Goal: Task Accomplishment & Management: Use online tool/utility

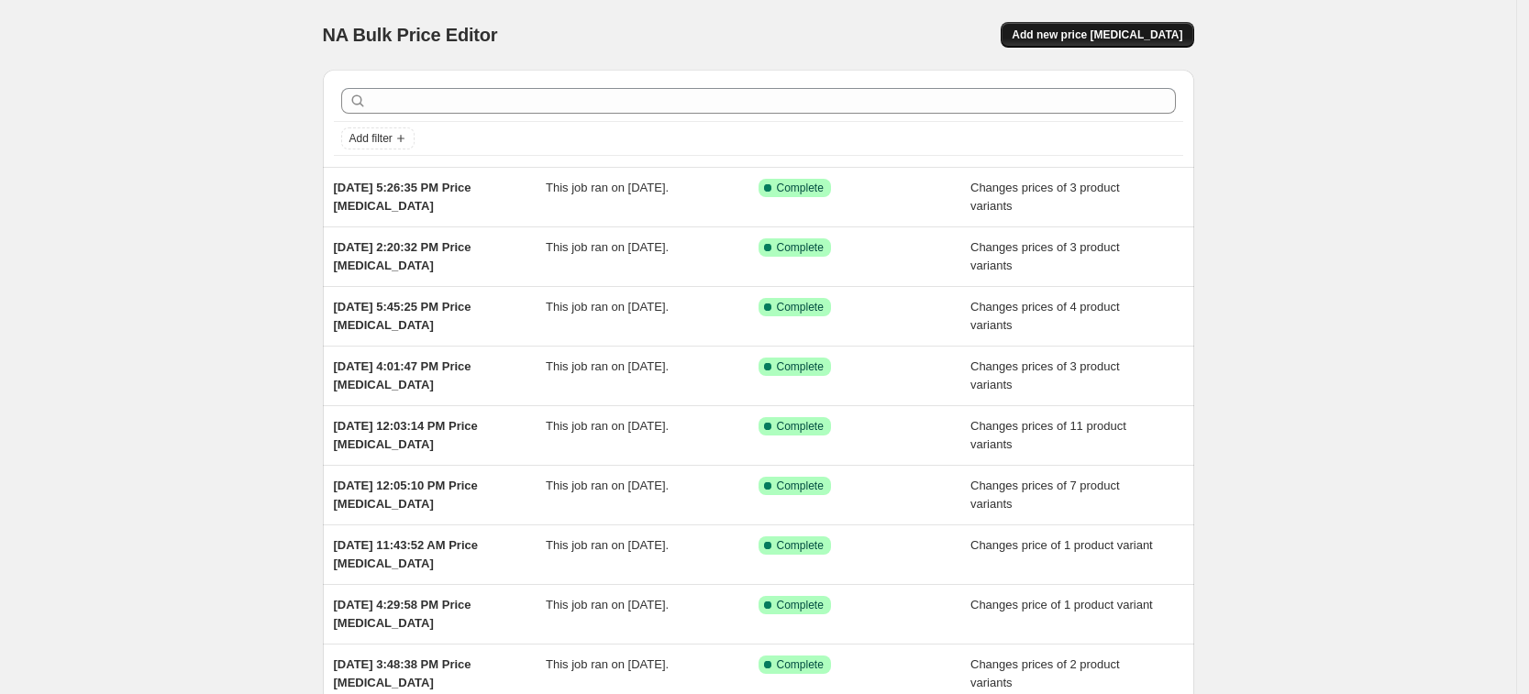
click at [1165, 34] on span "Add new price [MEDICAL_DATA]" at bounding box center [1096, 35] width 171 height 15
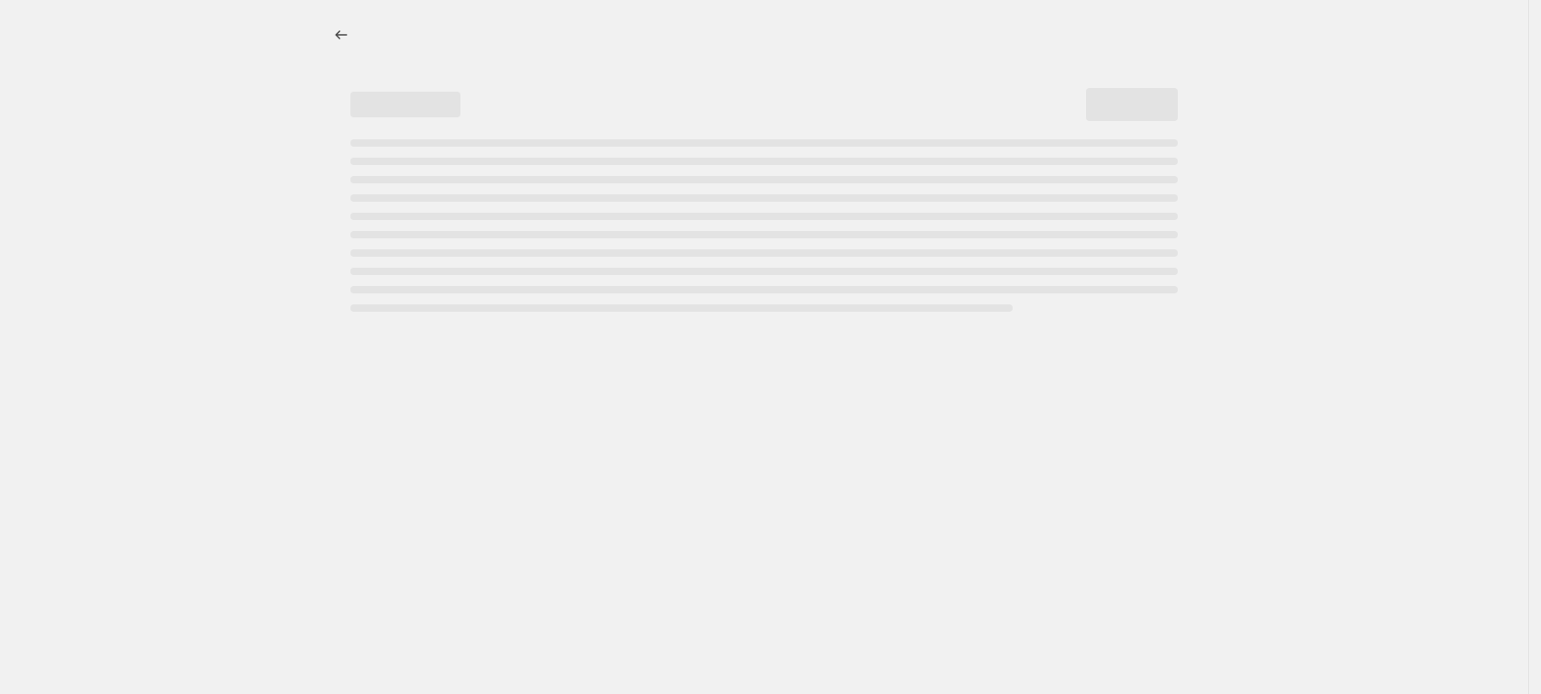
select select "percentage"
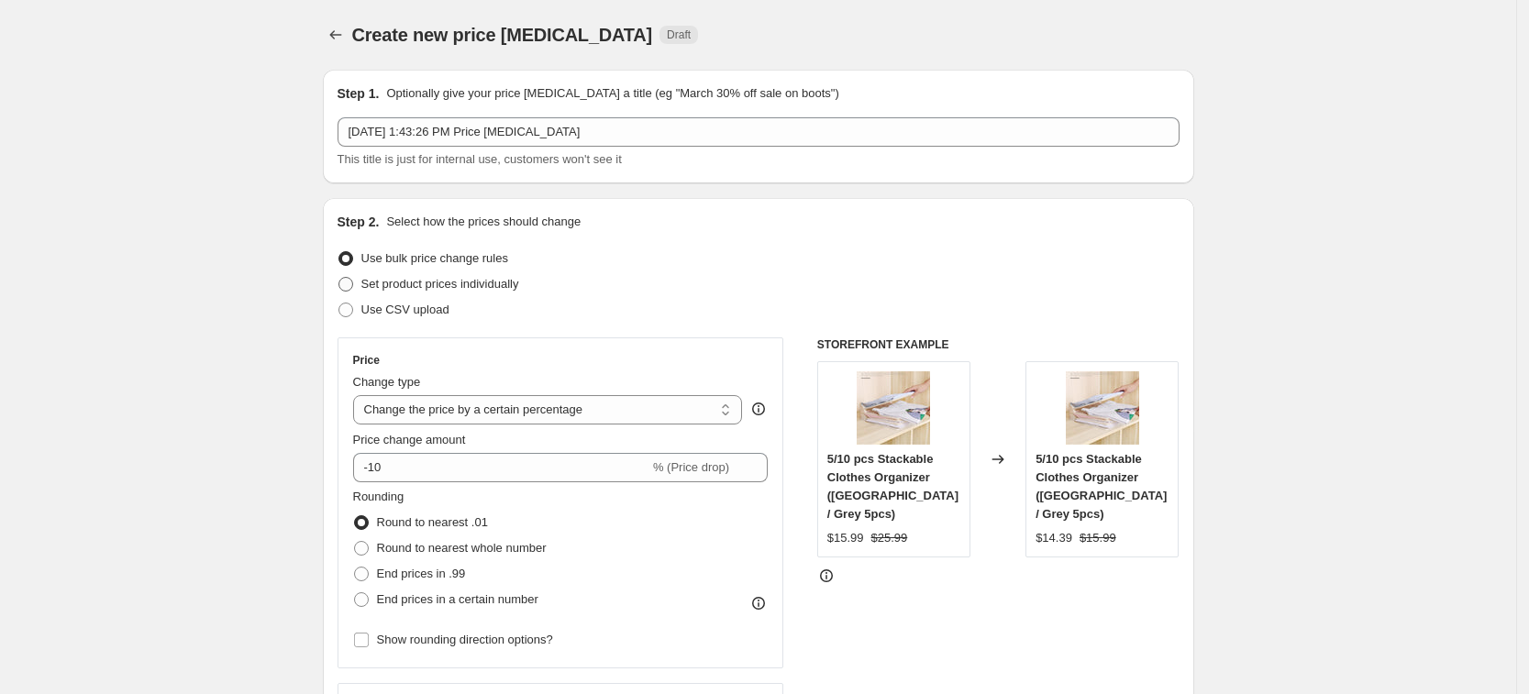
click at [471, 282] on span "Set product prices individually" at bounding box center [440, 284] width 158 height 14
click at [339, 278] on input "Set product prices individually" at bounding box center [338, 277] width 1 height 1
radio input "true"
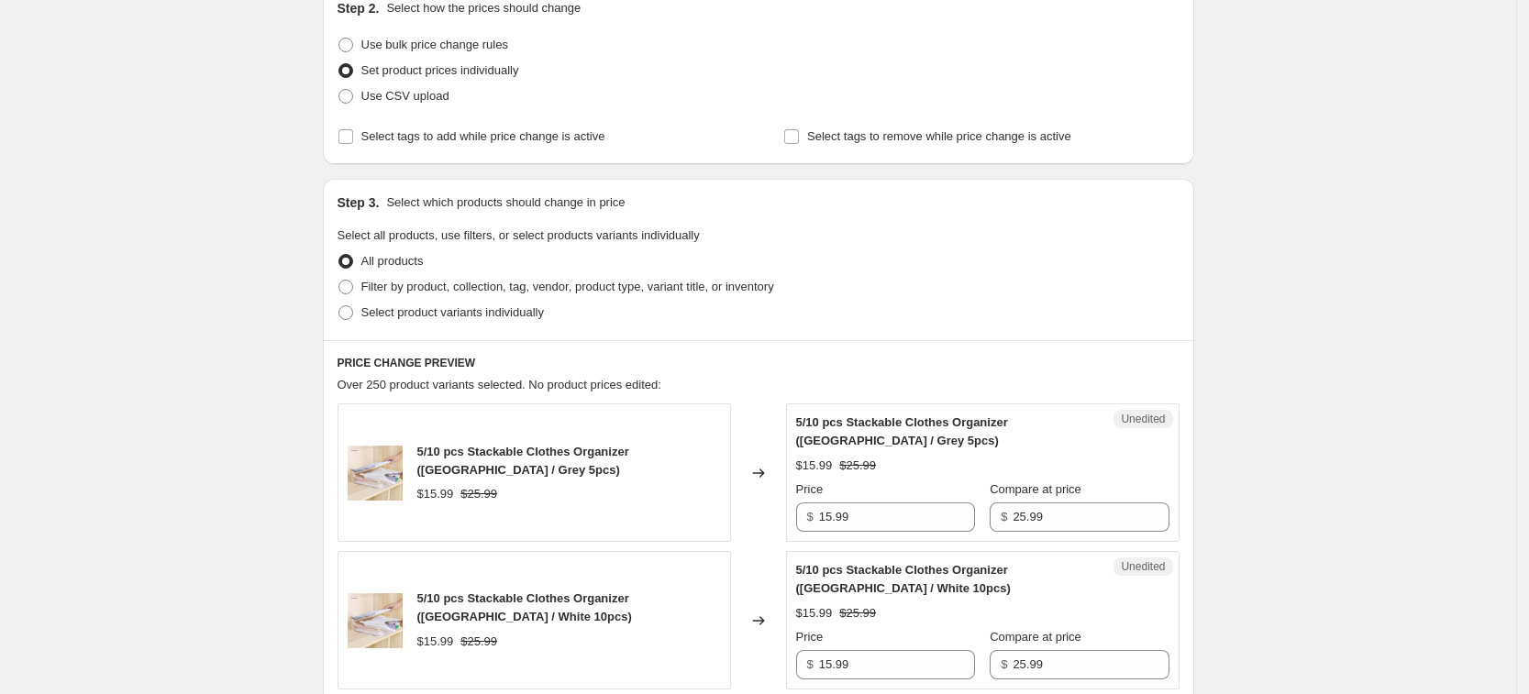
scroll to position [344, 0]
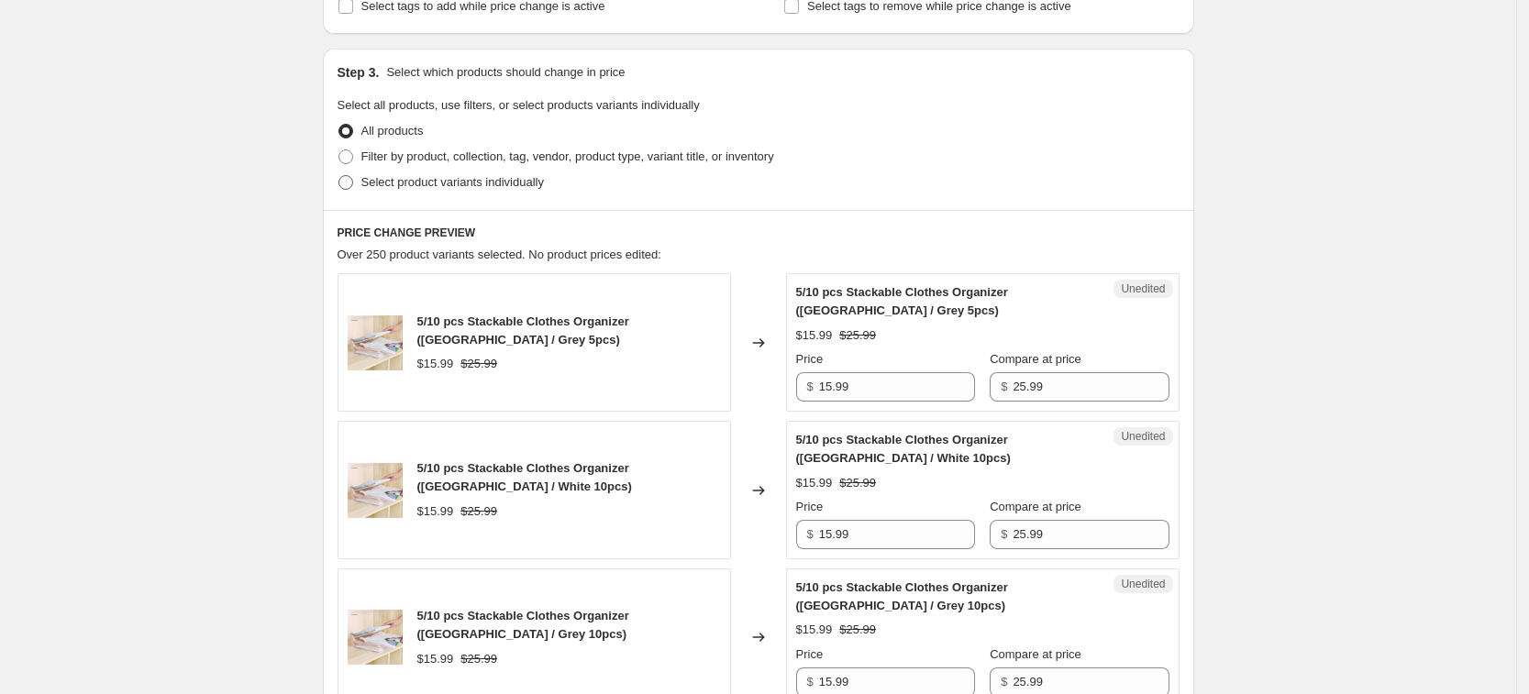
click at [452, 185] on span "Select product variants individually" at bounding box center [452, 182] width 182 height 14
click at [339, 176] on input "Select product variants individually" at bounding box center [338, 175] width 1 height 1
radio input "true"
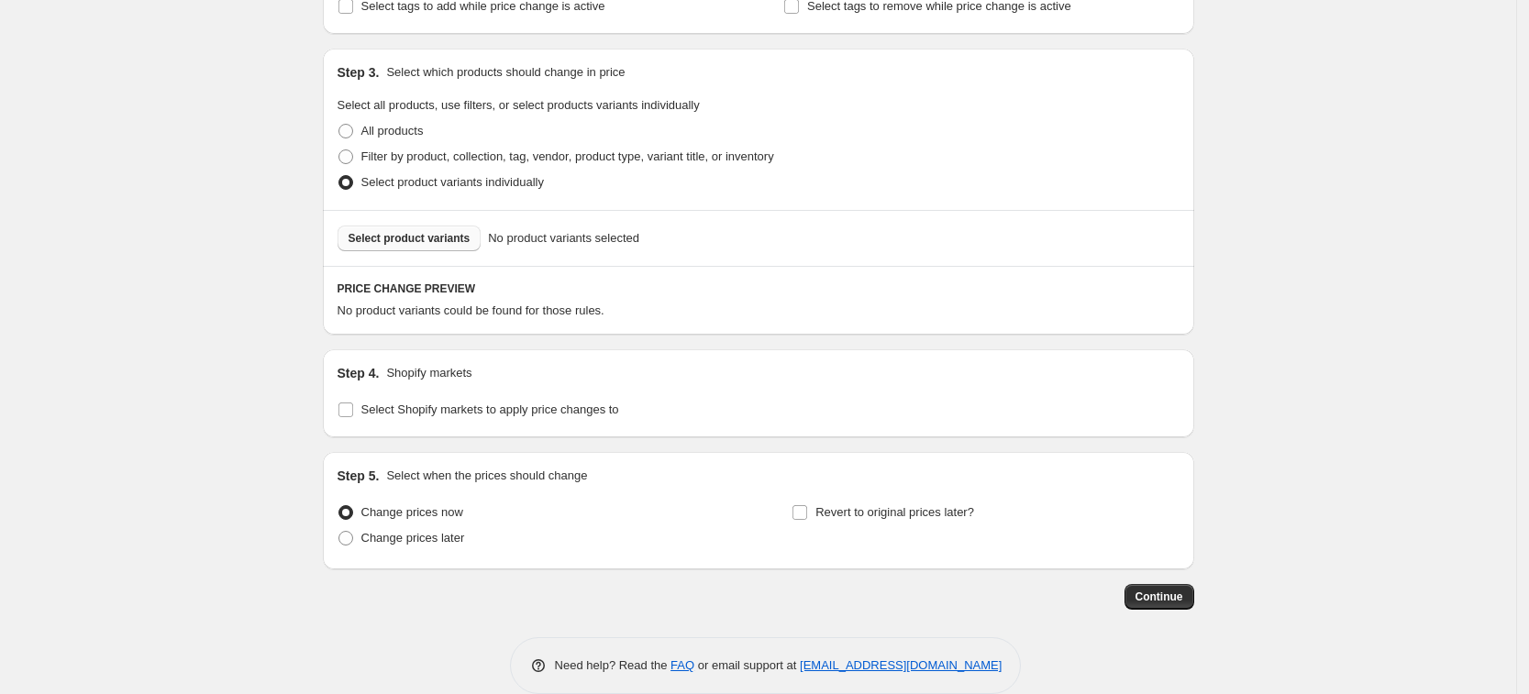
click at [460, 233] on span "Select product variants" at bounding box center [409, 238] width 122 height 15
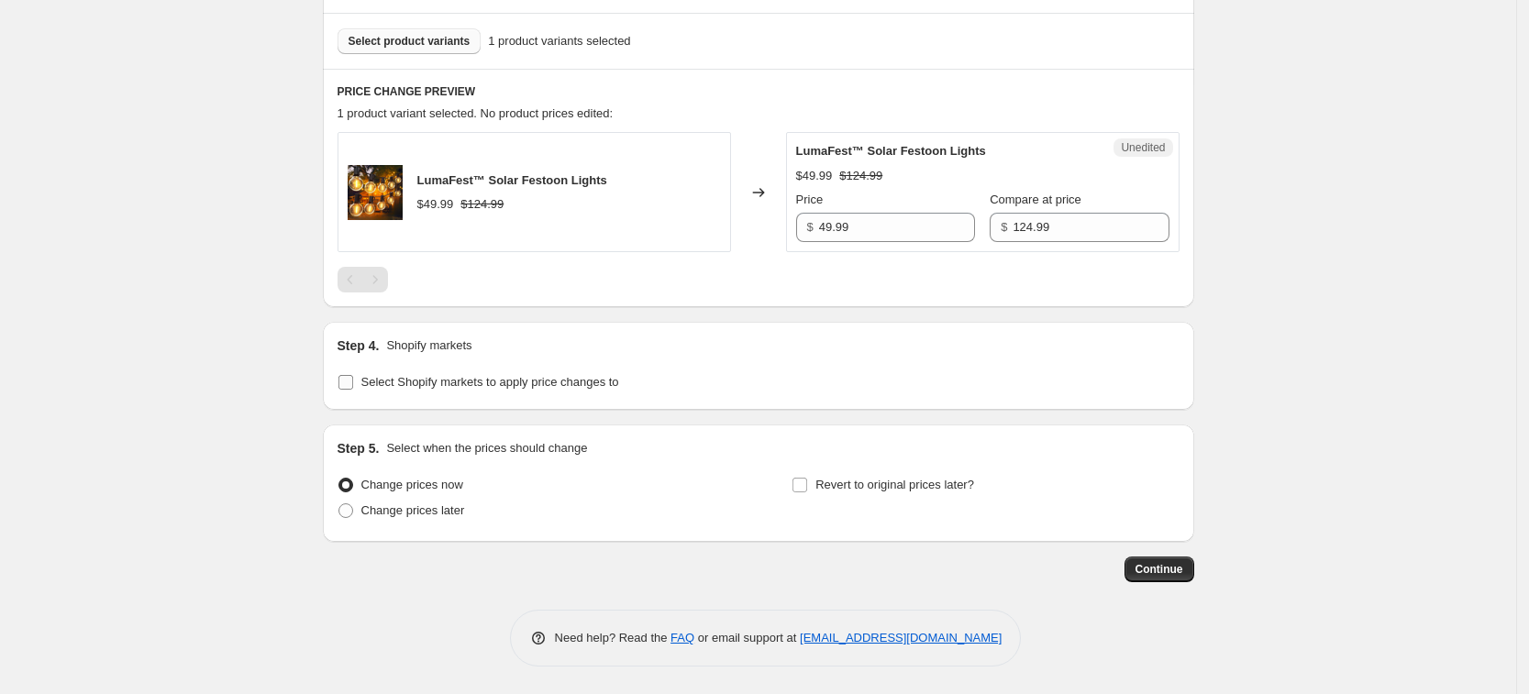
click at [498, 382] on span "Select Shopify markets to apply price changes to" at bounding box center [490, 382] width 258 height 14
click at [353, 382] on input "Select Shopify markets to apply price changes to" at bounding box center [345, 382] width 15 height 15
checkbox input "true"
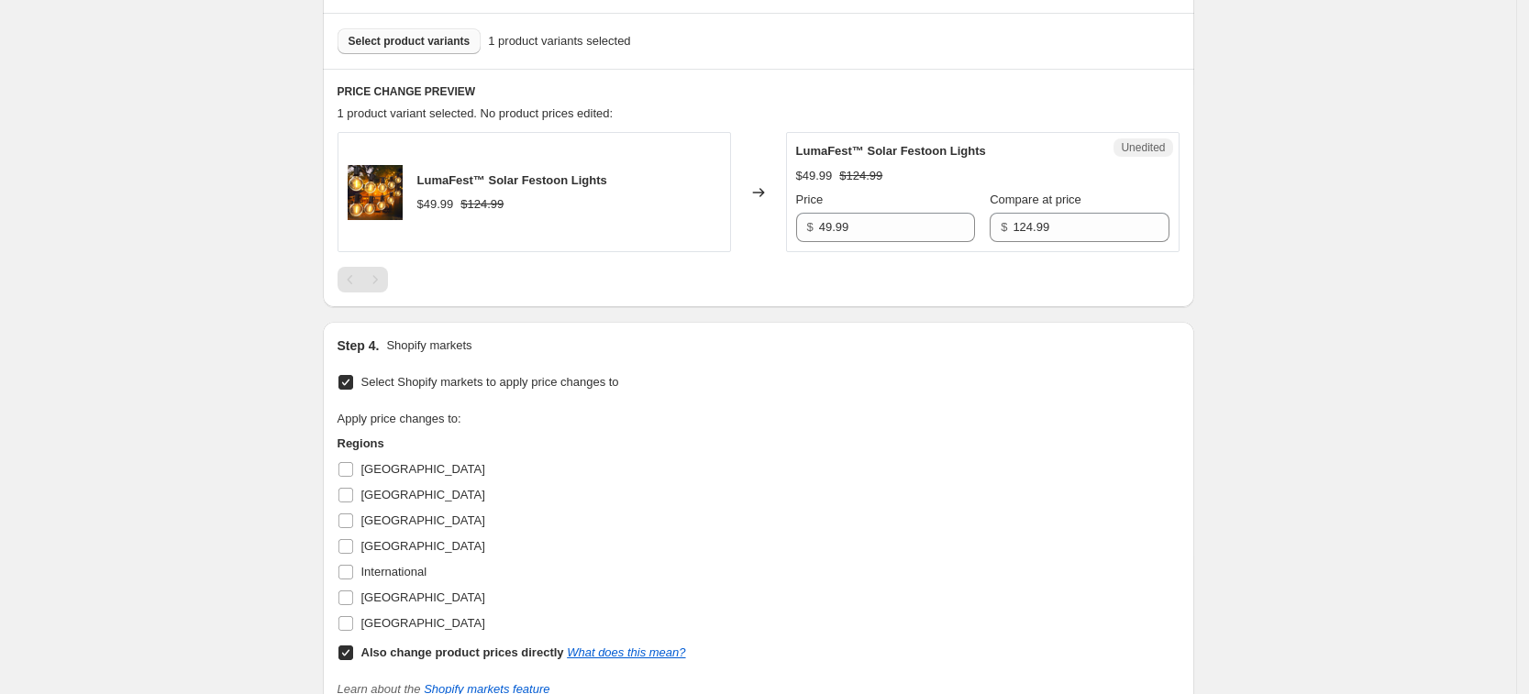
scroll to position [770, 0]
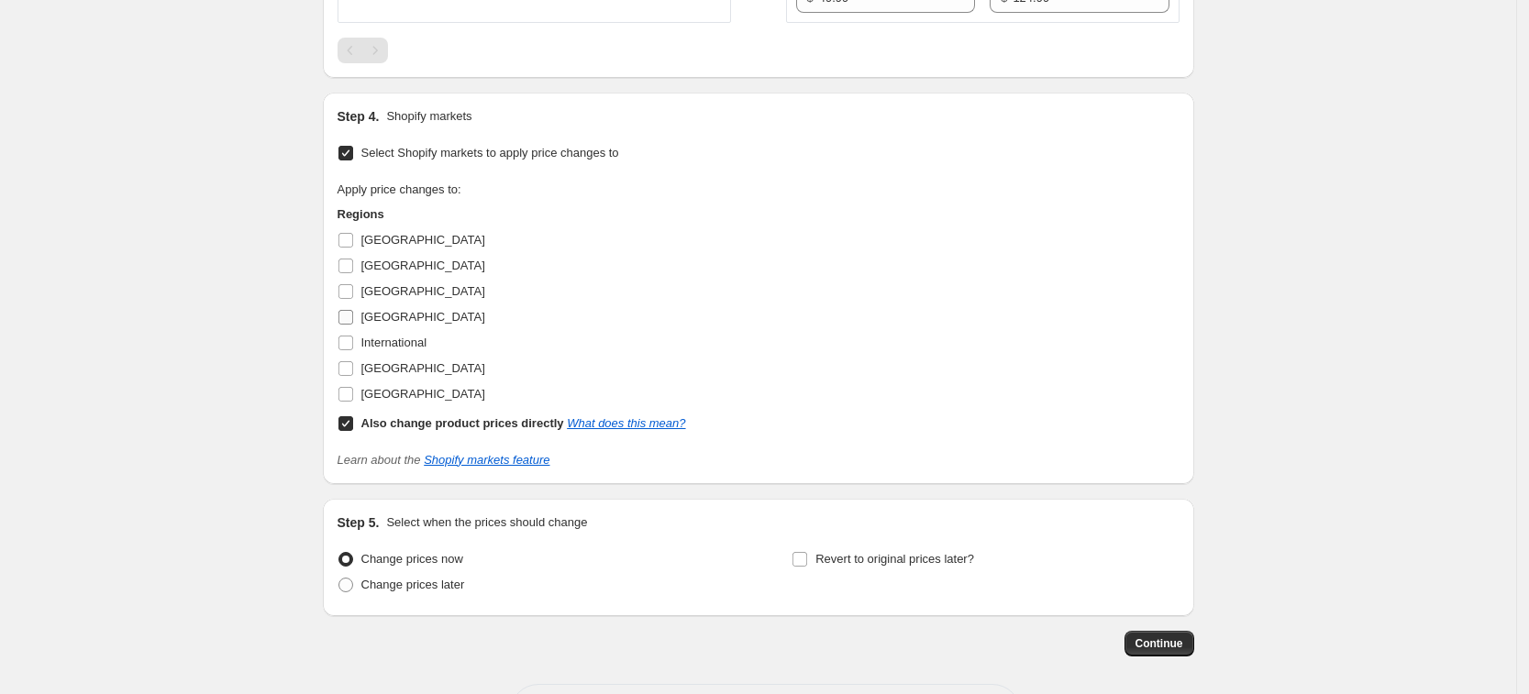
click at [365, 309] on label "[GEOGRAPHIC_DATA]" at bounding box center [411, 317] width 148 height 26
click at [353, 310] on input "[GEOGRAPHIC_DATA]" at bounding box center [345, 317] width 15 height 15
checkbox input "true"
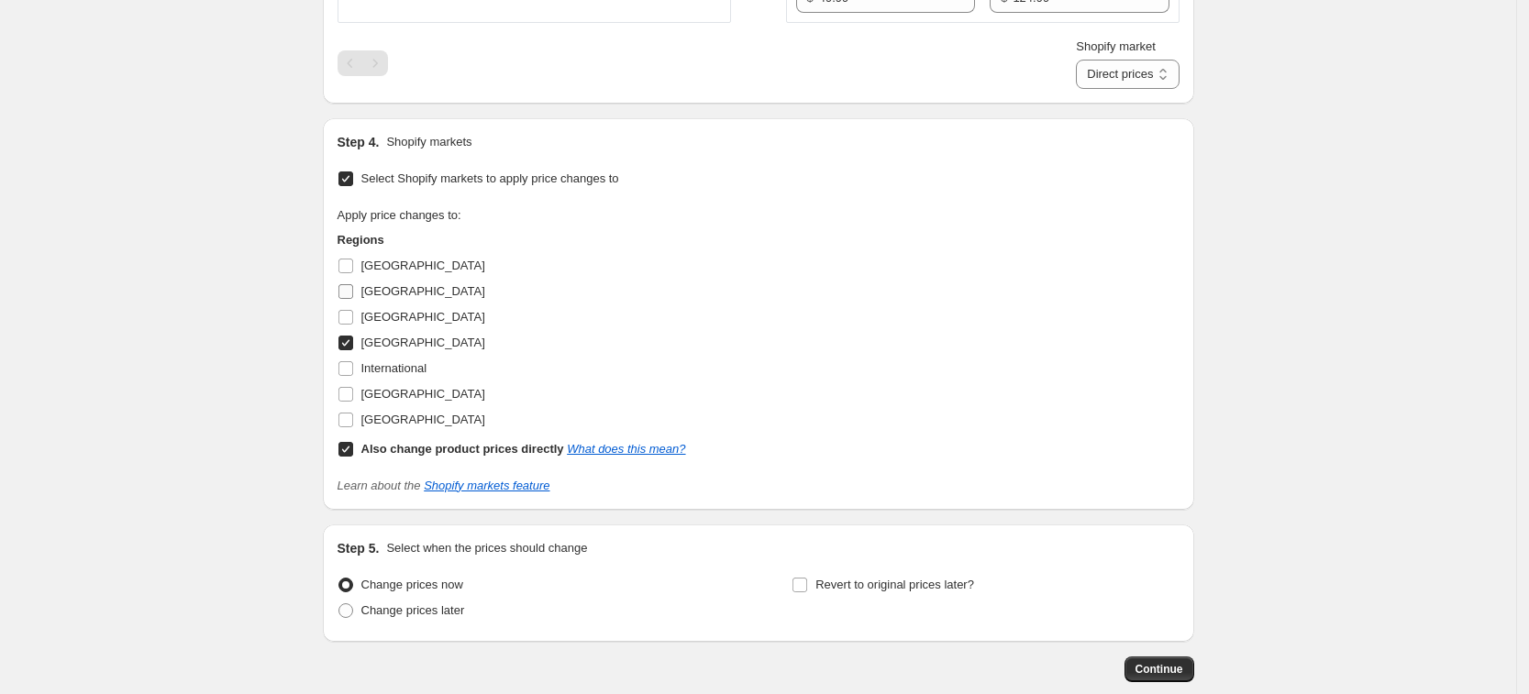
click at [367, 302] on label "[GEOGRAPHIC_DATA]" at bounding box center [411, 292] width 148 height 26
click at [353, 299] on input "[GEOGRAPHIC_DATA]" at bounding box center [345, 291] width 15 height 15
checkbox input "true"
click at [389, 312] on span "[GEOGRAPHIC_DATA]" at bounding box center [423, 317] width 124 height 14
click at [353, 312] on input "[GEOGRAPHIC_DATA]" at bounding box center [345, 317] width 15 height 15
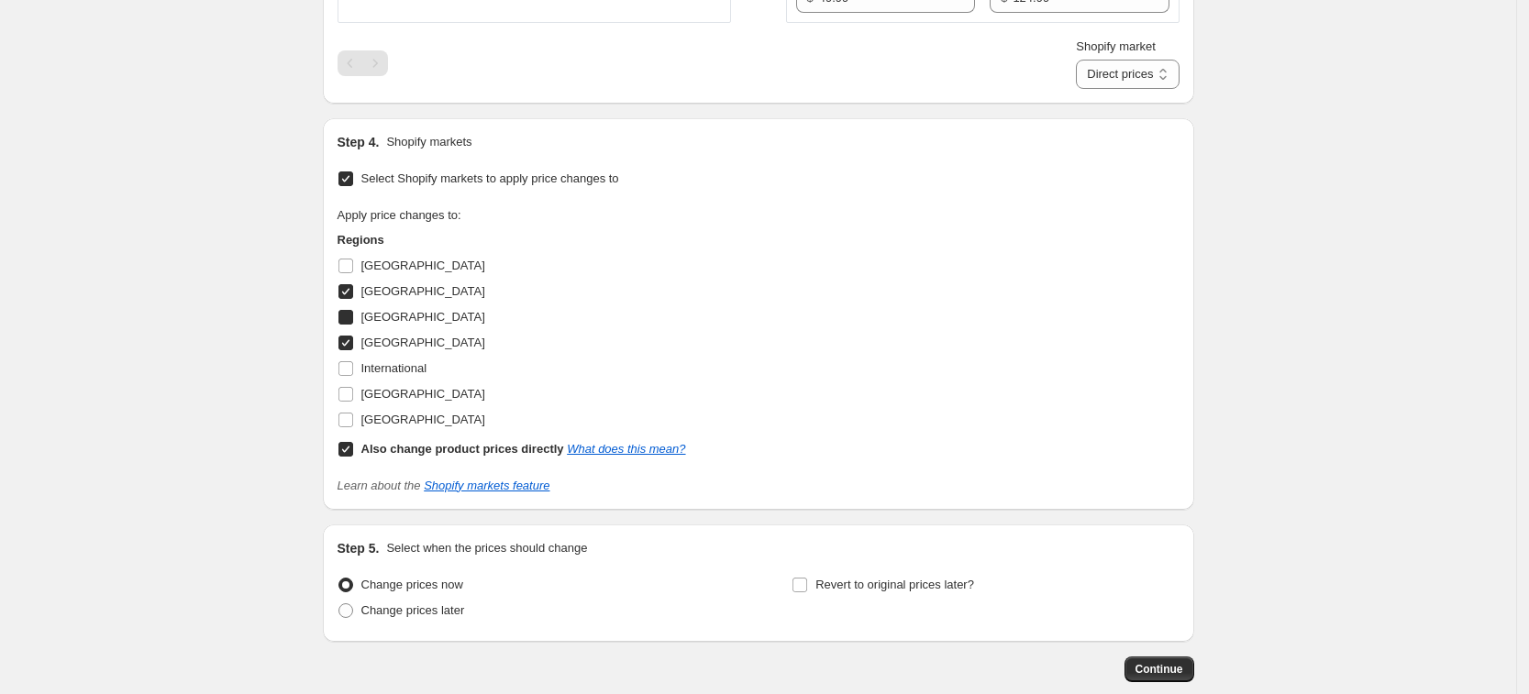
checkbox input "true"
click at [390, 296] on span "[GEOGRAPHIC_DATA]" at bounding box center [423, 291] width 124 height 14
click at [353, 296] on input "[GEOGRAPHIC_DATA]" at bounding box center [345, 291] width 15 height 15
checkbox input "false"
click at [396, 395] on span "[GEOGRAPHIC_DATA]" at bounding box center [423, 394] width 124 height 14
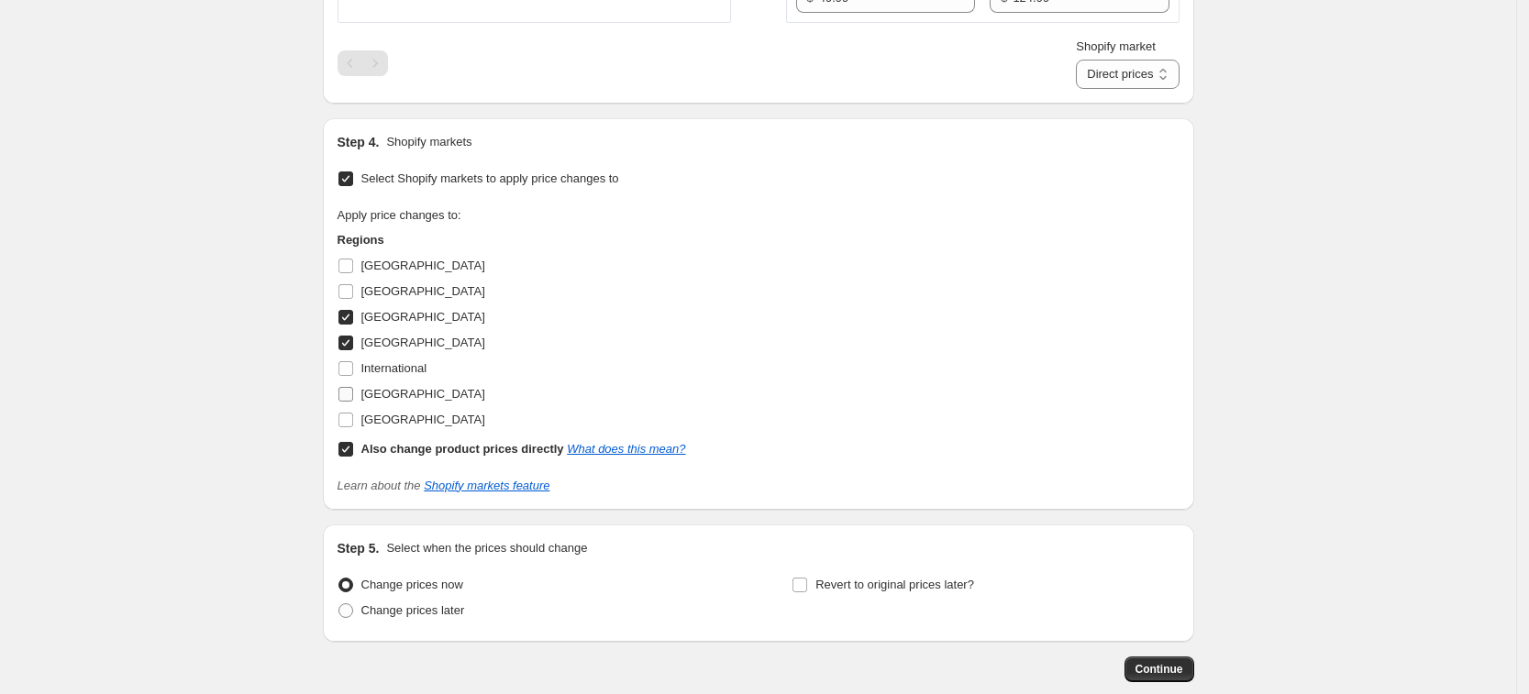
click at [353, 395] on input "[GEOGRAPHIC_DATA]" at bounding box center [345, 394] width 15 height 15
checkbox input "true"
click at [398, 413] on span "[GEOGRAPHIC_DATA]" at bounding box center [423, 420] width 124 height 14
click at [353, 413] on input "[GEOGRAPHIC_DATA]" at bounding box center [345, 420] width 15 height 15
checkbox input "true"
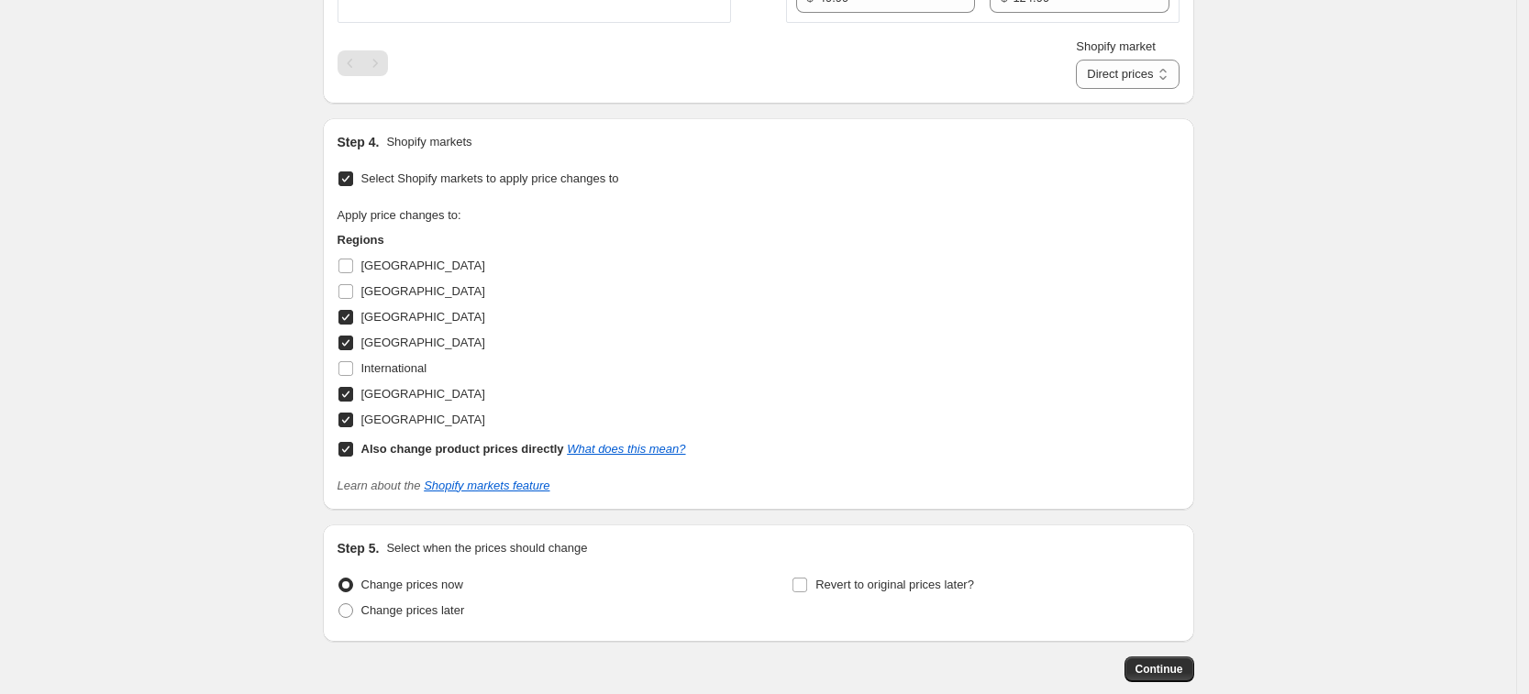
click at [416, 442] on b "Also change product prices directly" at bounding box center [462, 449] width 203 height 14
click at [353, 442] on input "Also change product prices directly What does this mean?" at bounding box center [345, 449] width 15 height 15
checkbox input "false"
select select "13152354545"
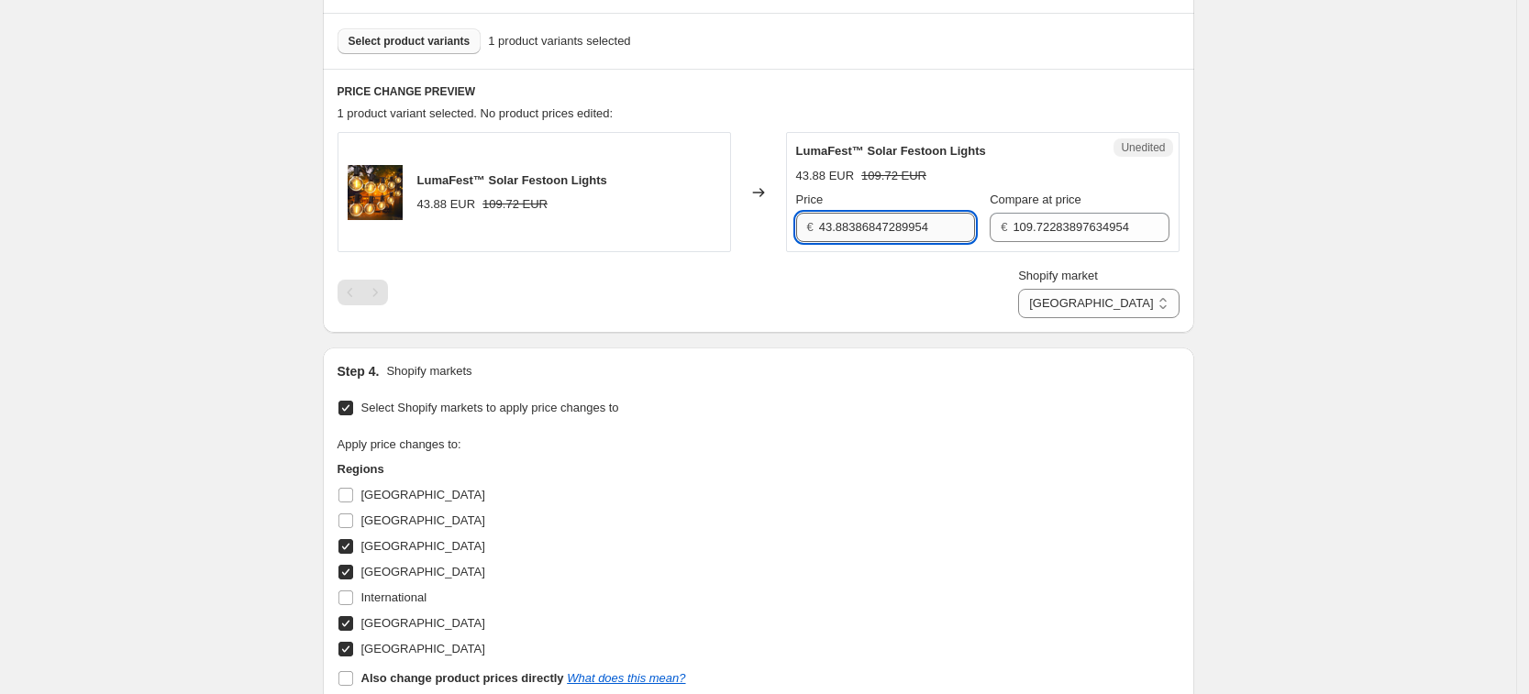
click at [924, 214] on input "43.88386847289954" at bounding box center [897, 227] width 156 height 29
type input "49.99"
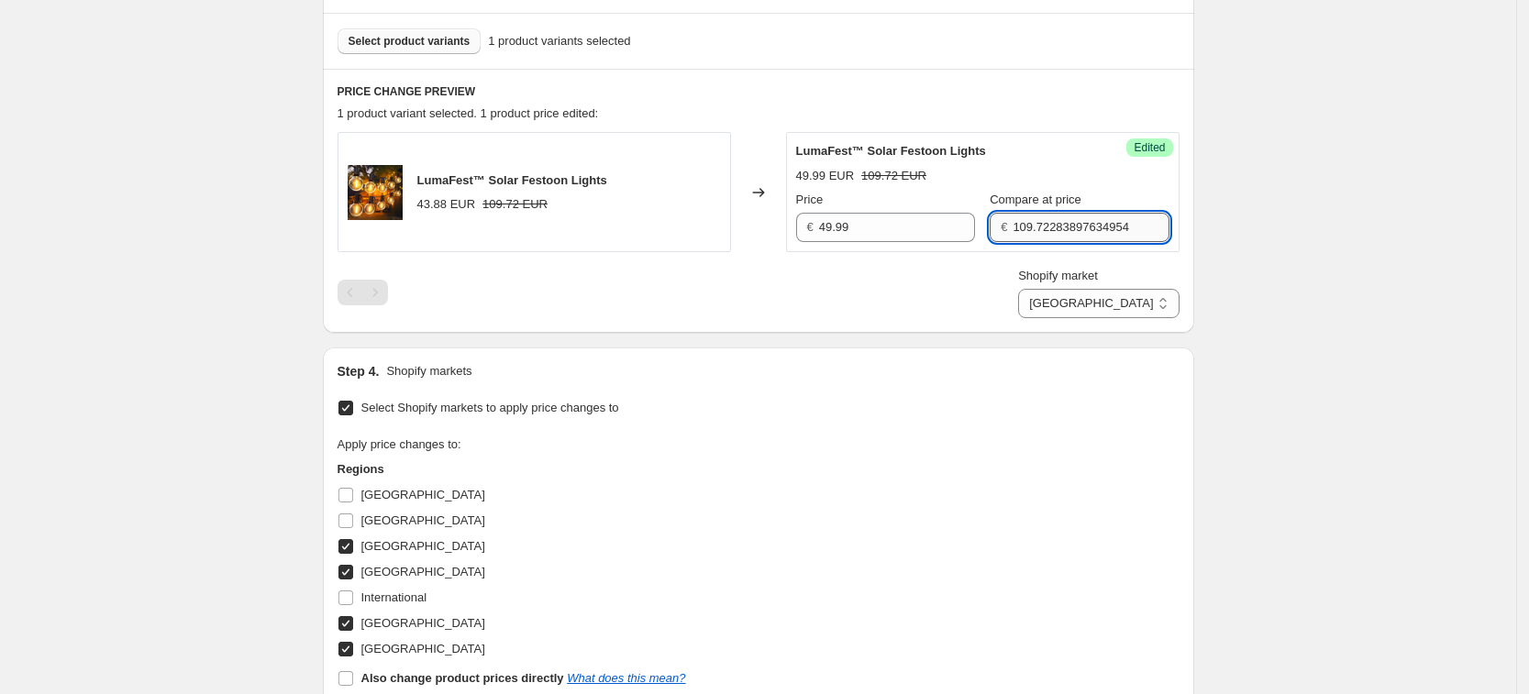
click at [1055, 239] on input "109.72283897634954" at bounding box center [1090, 227] width 156 height 29
type input "124.99"
click at [993, 281] on div "Shopify market [GEOGRAPHIC_DATA] [GEOGRAPHIC_DATA] [GEOGRAPHIC_DATA] [GEOGRAPHI…" at bounding box center [758, 292] width 842 height 51
click at [1165, 296] on select "[GEOGRAPHIC_DATA] [GEOGRAPHIC_DATA] [GEOGRAPHIC_DATA] [GEOGRAPHIC_DATA]" at bounding box center [1098, 303] width 160 height 29
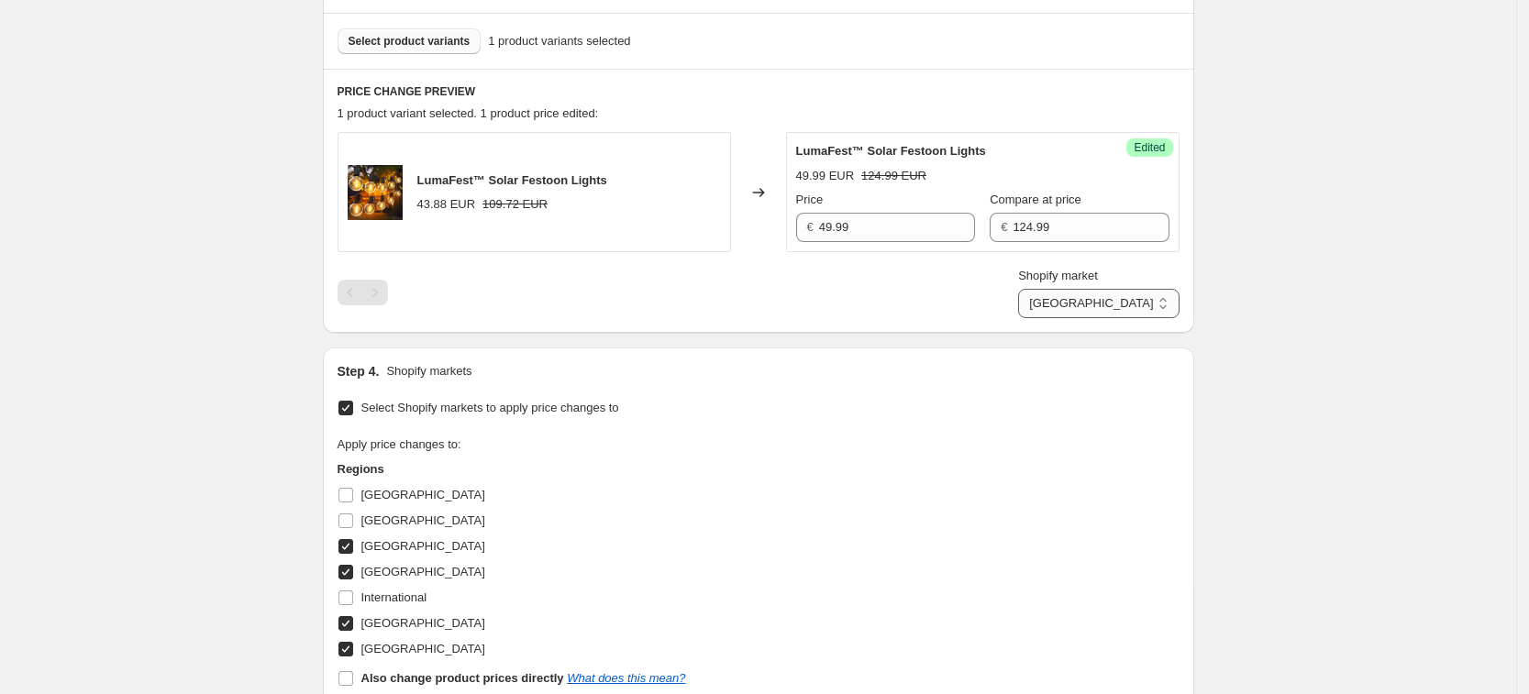
select select "13152321777"
click at [1100, 318] on select "[GEOGRAPHIC_DATA] [GEOGRAPHIC_DATA] [GEOGRAPHIC_DATA] [GEOGRAPHIC_DATA]" at bounding box center [1098, 303] width 160 height 29
click at [907, 237] on input "43.88386847289954" at bounding box center [897, 227] width 156 height 29
type input "49.99"
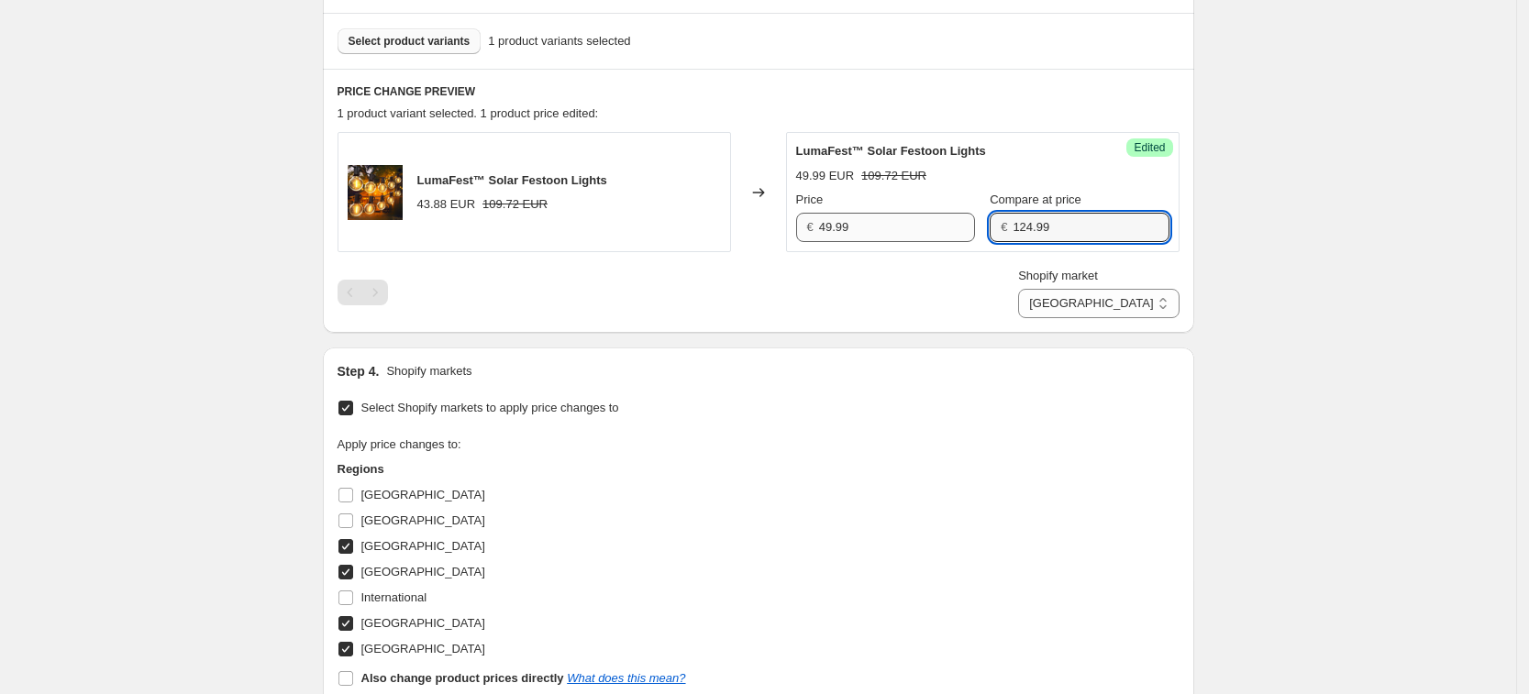
type input "124.99"
click at [907, 237] on input "49.99" at bounding box center [897, 227] width 156 height 29
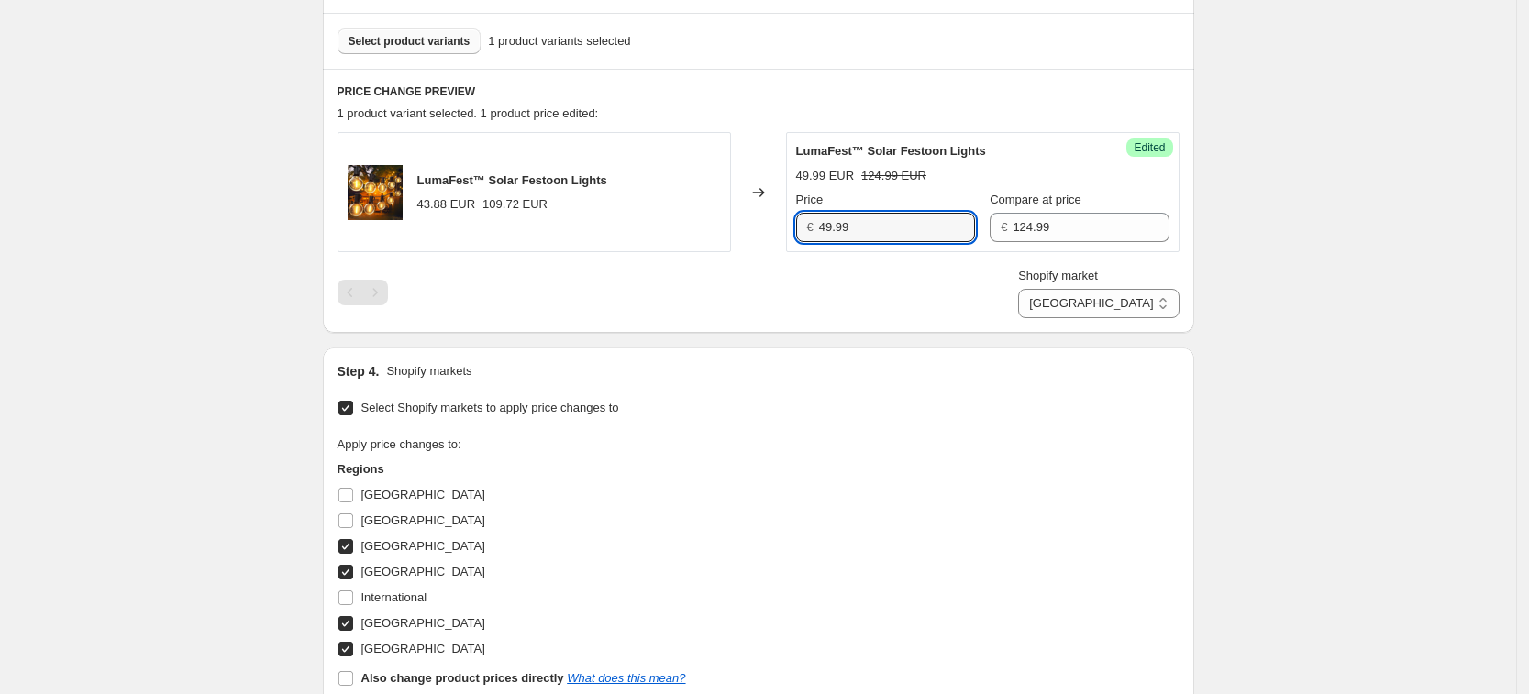
click at [1057, 294] on div "Shopify market [GEOGRAPHIC_DATA] [GEOGRAPHIC_DATA] [GEOGRAPHIC_DATA] [GEOGRAPHI…" at bounding box center [758, 292] width 842 height 51
click at [1136, 317] on select "[GEOGRAPHIC_DATA] [GEOGRAPHIC_DATA] [GEOGRAPHIC_DATA] [GEOGRAPHIC_DATA]" at bounding box center [1098, 303] width 160 height 29
select select "7501644017"
click at [1061, 318] on select "[GEOGRAPHIC_DATA] [GEOGRAPHIC_DATA] [GEOGRAPHIC_DATA] [GEOGRAPHIC_DATA]" at bounding box center [1098, 303] width 160 height 29
click at [953, 225] on input "37.9007253256026" at bounding box center [897, 227] width 156 height 29
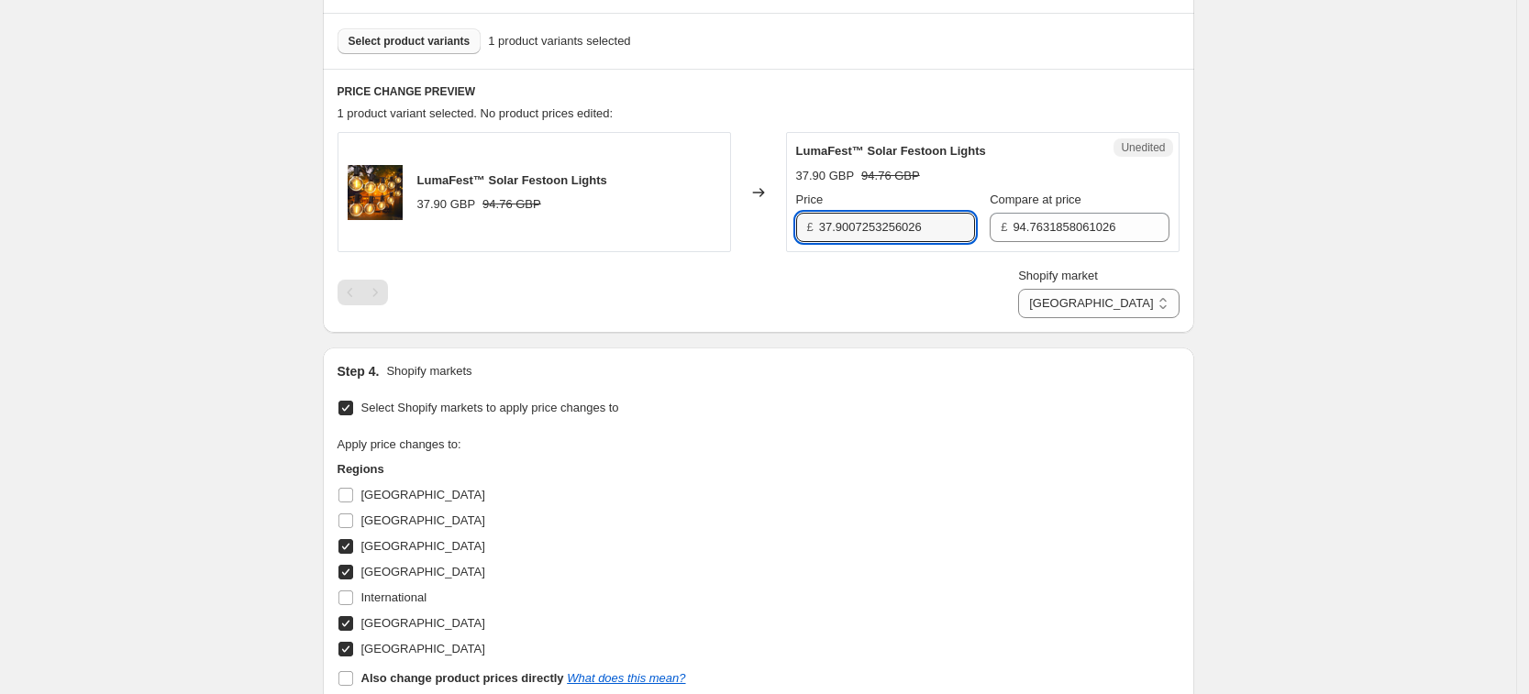
click at [953, 225] on input "37.9007253256026" at bounding box center [897, 227] width 156 height 29
type input "49.99"
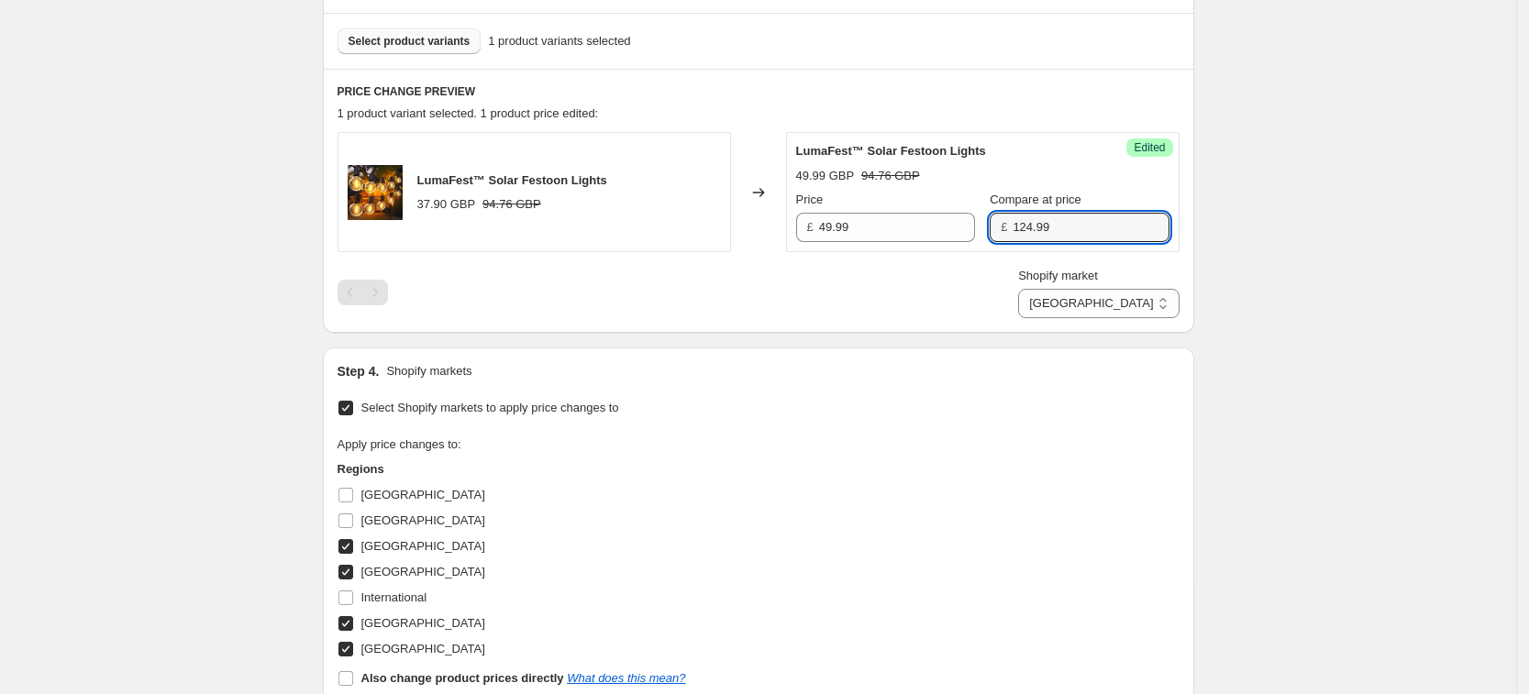
type input "124.99"
click at [966, 305] on div "Shopify market [GEOGRAPHIC_DATA] [GEOGRAPHIC_DATA] [GEOGRAPHIC_DATA] [GEOGRAPHI…" at bounding box center [758, 292] width 842 height 51
click at [1144, 297] on select "[GEOGRAPHIC_DATA] [GEOGRAPHIC_DATA] [GEOGRAPHIC_DATA] [GEOGRAPHIC_DATA]" at bounding box center [1098, 303] width 160 height 29
click at [1298, 358] on div "Create new price [MEDICAL_DATA]. This page is ready Create new price [MEDICAL_D…" at bounding box center [758, 241] width 1516 height 1564
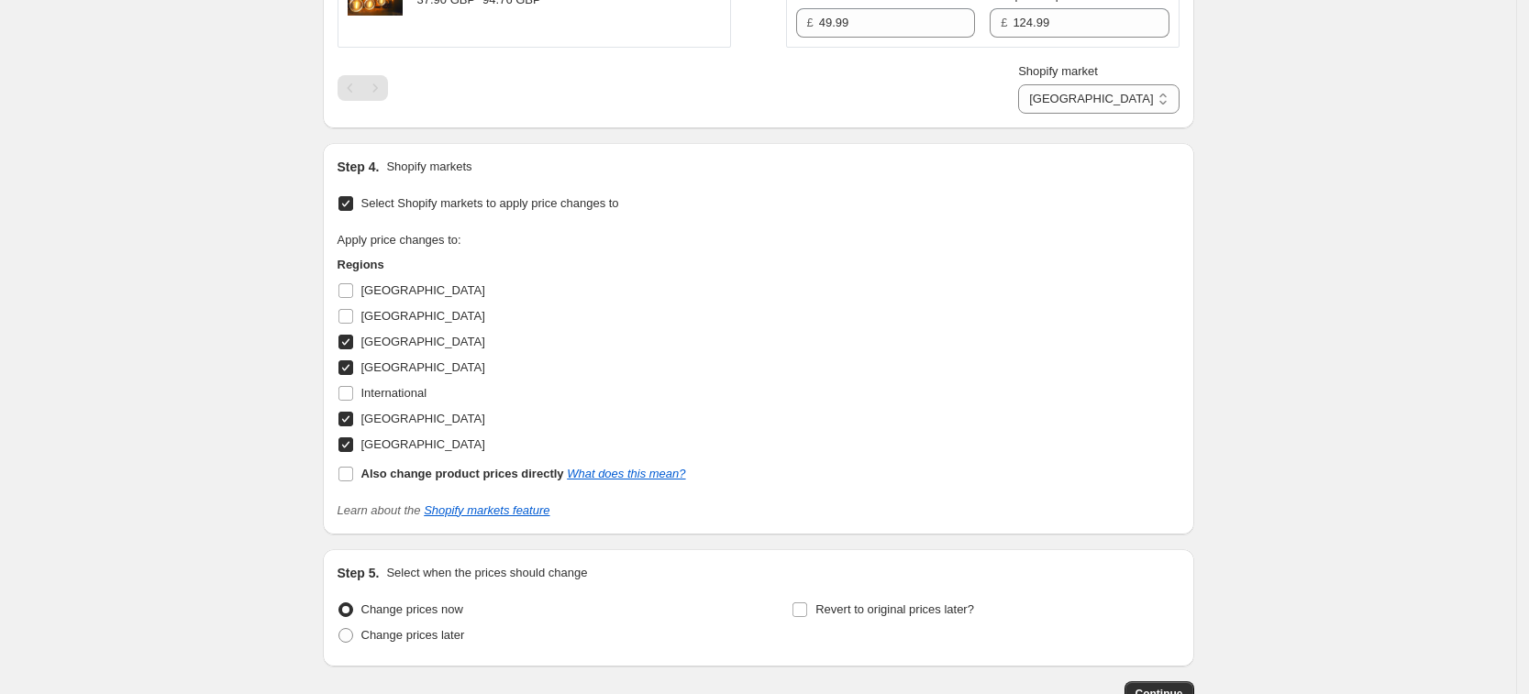
scroll to position [870, 0]
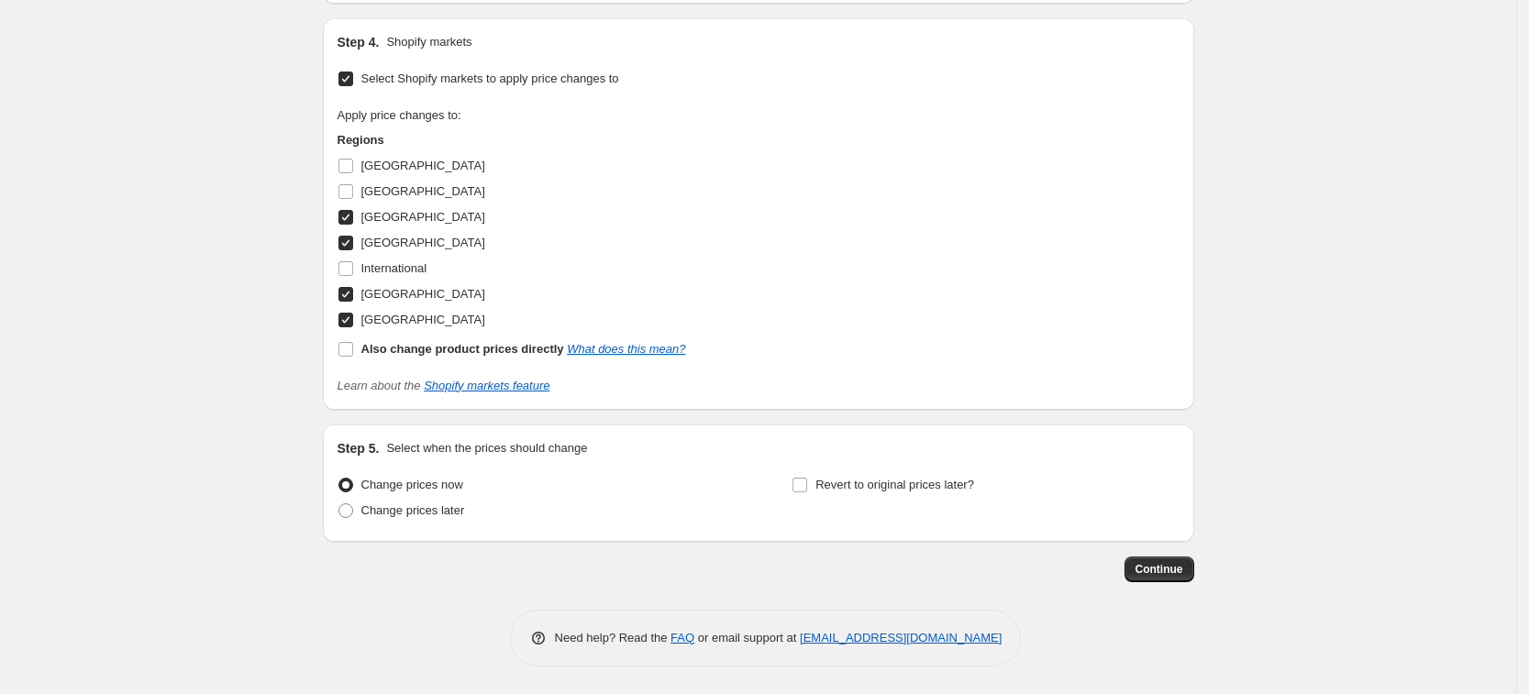
click at [1153, 573] on span "Continue" at bounding box center [1159, 569] width 48 height 15
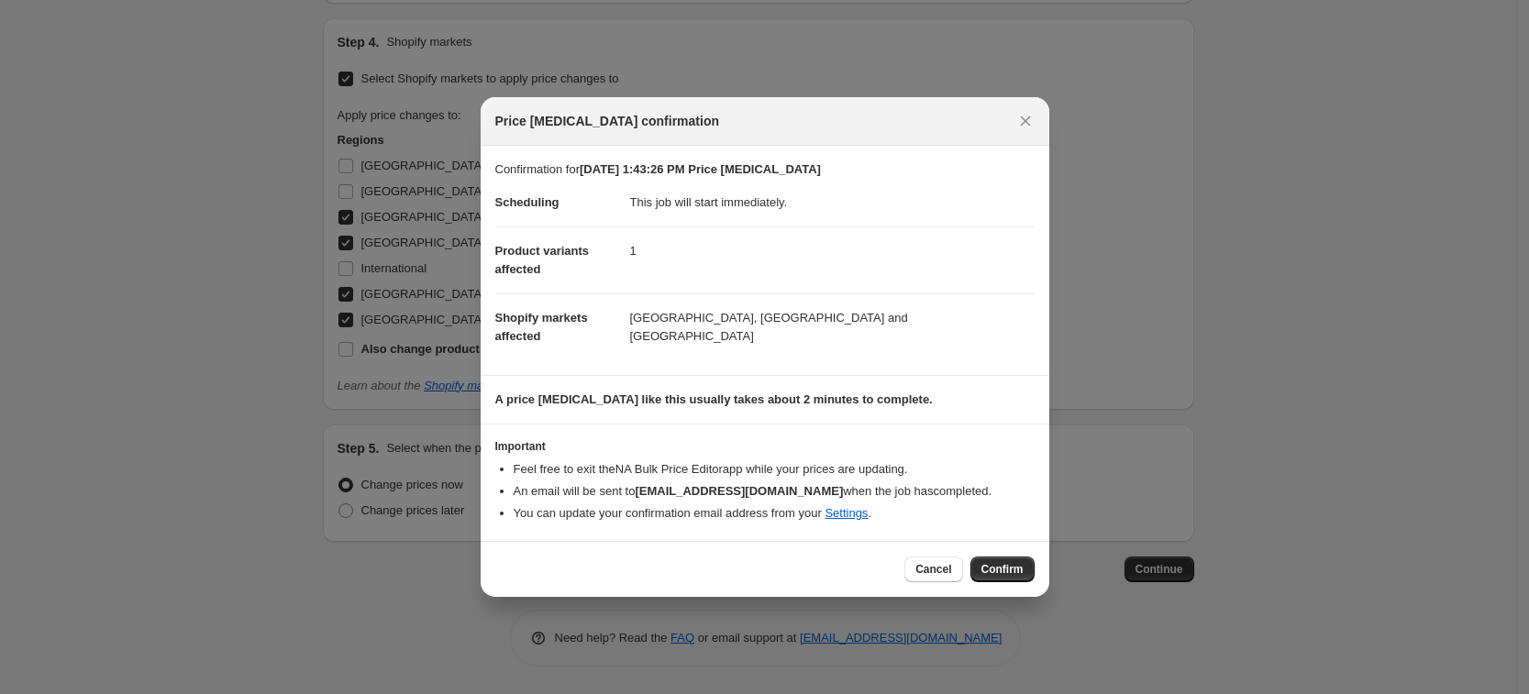
click at [1019, 562] on span "Confirm" at bounding box center [1002, 569] width 42 height 15
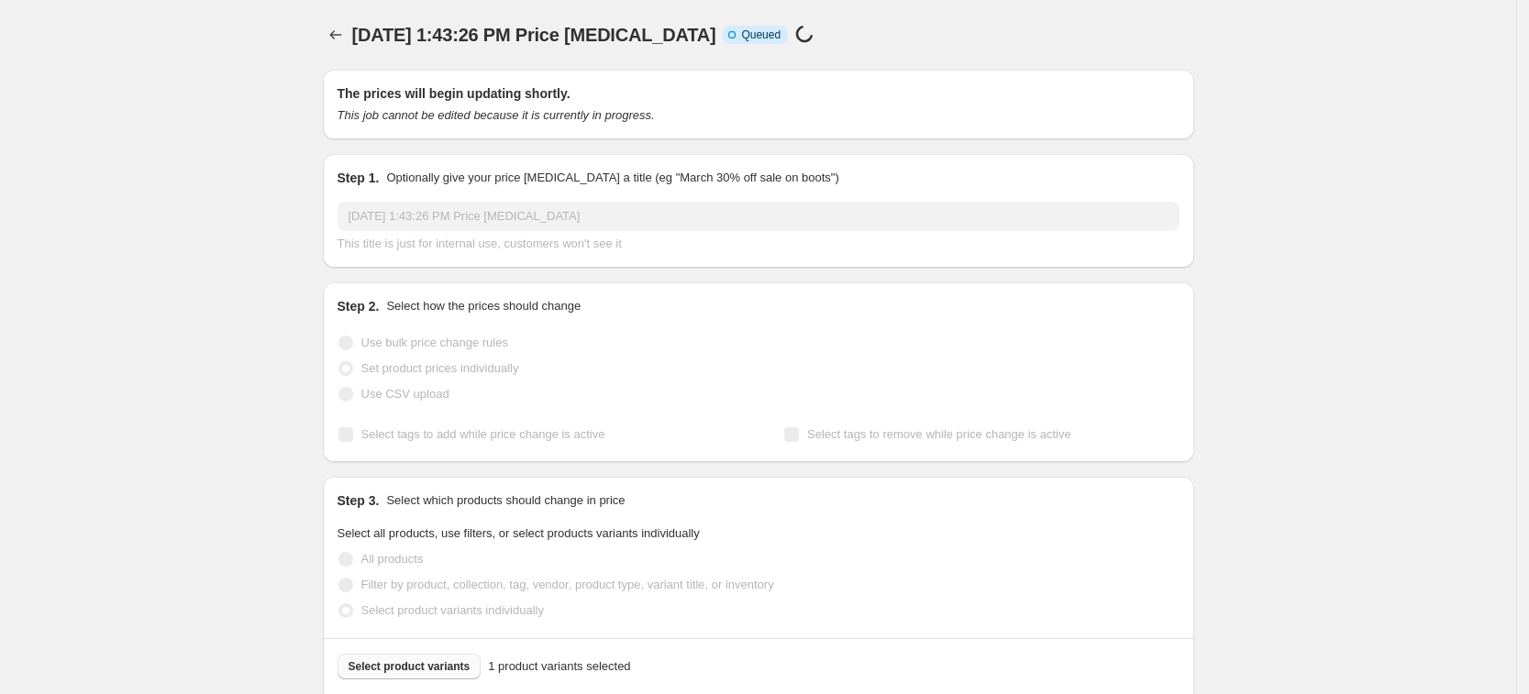
select select "7501644017"
